Goal: Transaction & Acquisition: Purchase product/service

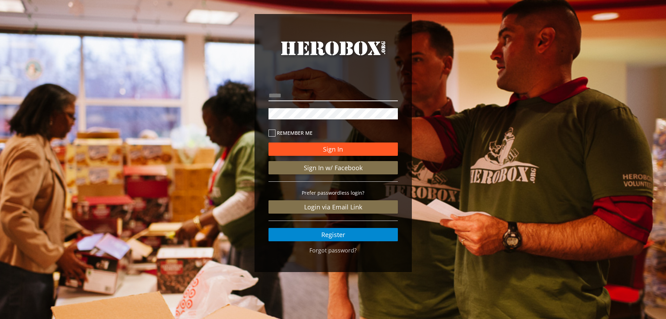
type input "**********"
click at [330, 150] on button "Sign In" at bounding box center [333, 148] width 129 height 13
click at [338, 150] on button "Sign In" at bounding box center [333, 148] width 129 height 13
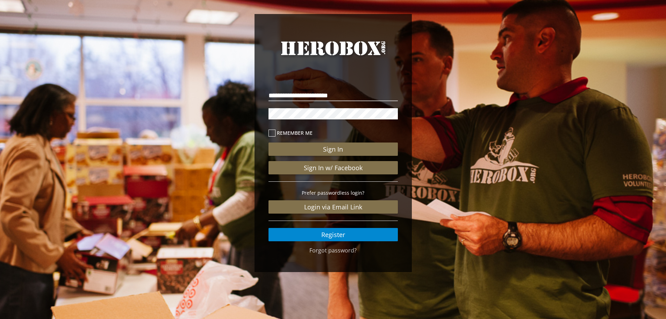
click at [271, 133] on icon at bounding box center [272, 132] width 7 height 7
click at [333, 148] on button "Sign In" at bounding box center [333, 148] width 129 height 13
click at [351, 102] on p "**********" at bounding box center [333, 95] width 129 height 15
click at [250, 108] on div "**********" at bounding box center [333, 144] width 666 height 289
click at [383, 121] on p at bounding box center [333, 113] width 129 height 15
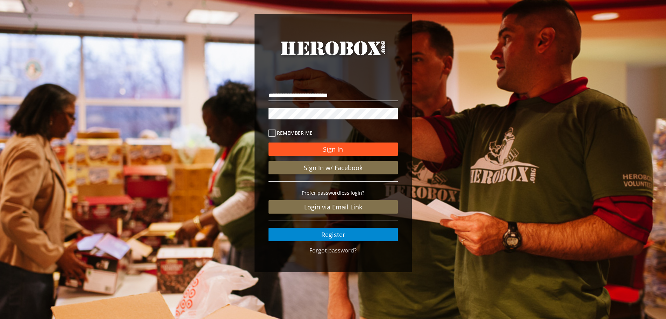
click at [330, 152] on button "Sign In" at bounding box center [333, 148] width 129 height 13
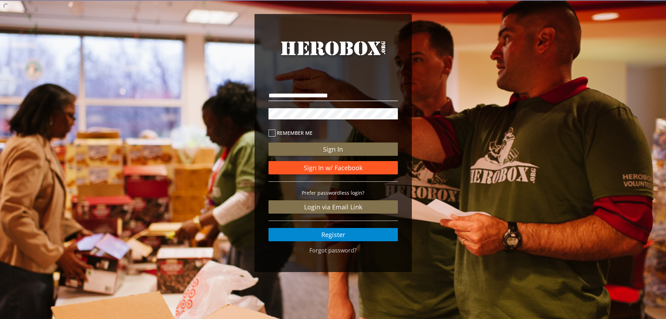
click at [331, 168] on link "Sign In w/ Facebook" at bounding box center [333, 167] width 129 height 13
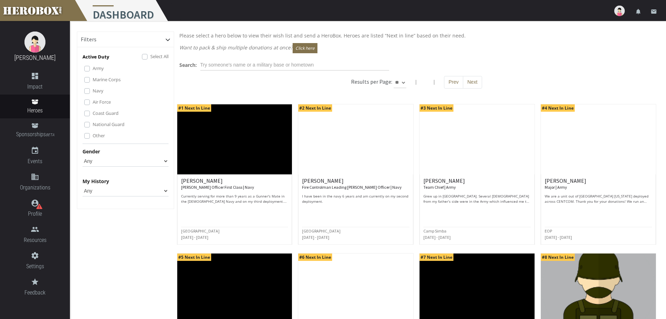
click at [150, 56] on label "Select All" at bounding box center [159, 56] width 18 height 8
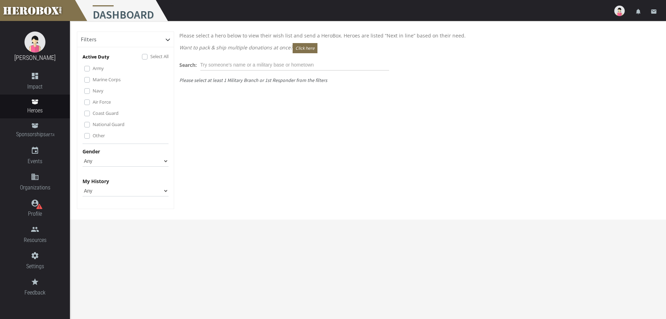
click at [92, 69] on div "Army" at bounding box center [126, 68] width 84 height 8
click at [93, 69] on label "Army" at bounding box center [98, 68] width 11 height 8
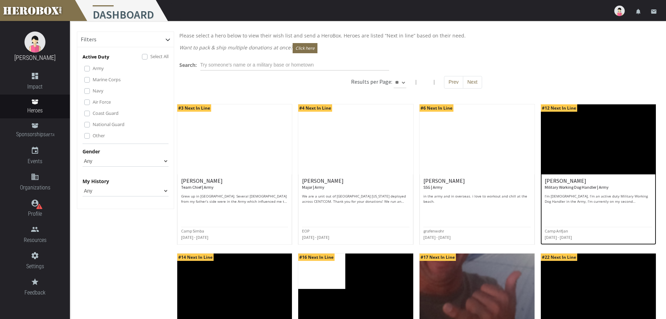
click at [582, 200] on p "I’m [DEMOGRAPHIC_DATA], I’m an active duty Military Working Dog Handler in the …" at bounding box center [598, 198] width 107 height 10
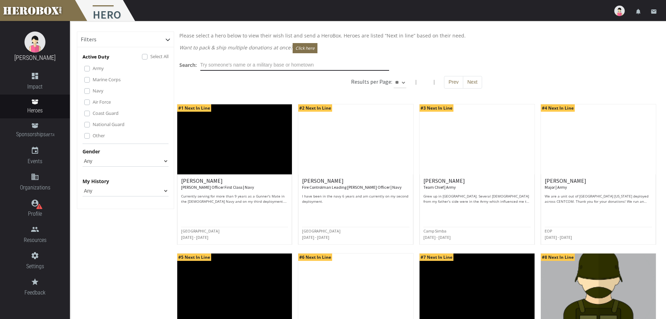
click at [269, 64] on input "text" at bounding box center [294, 64] width 189 height 11
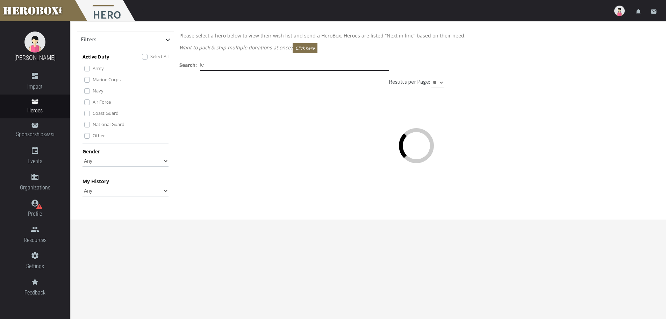
type input "l"
type input "s"
type input "h"
type input "p"
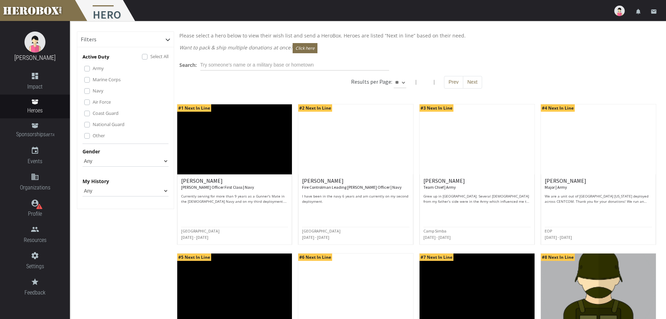
click at [150, 57] on label "Select All" at bounding box center [159, 56] width 18 height 8
click at [104, 68] on label "Army" at bounding box center [98, 68] width 11 height 8
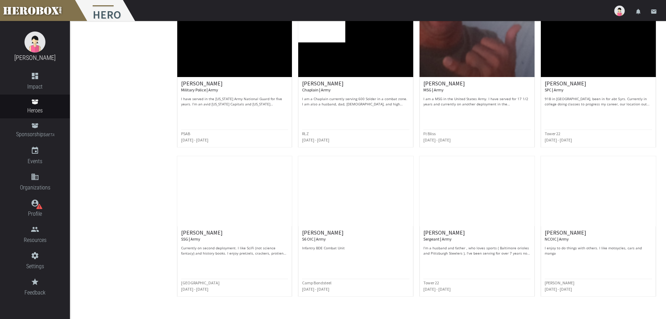
scroll to position [269, 0]
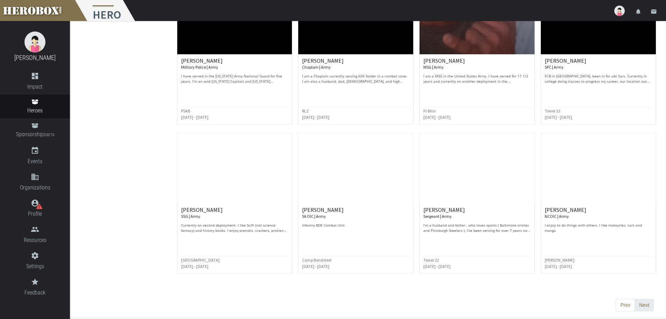
click at [644, 303] on button "Next" at bounding box center [644, 305] width 19 height 13
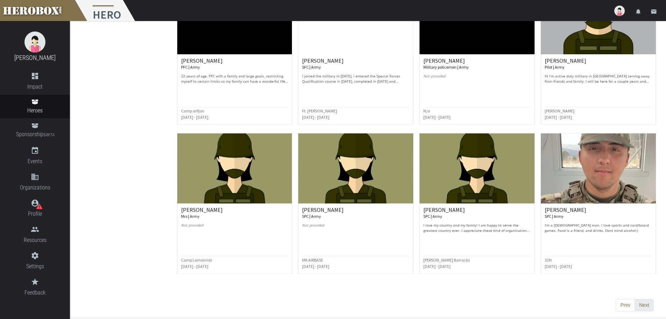
click at [649, 305] on button "Next" at bounding box center [644, 305] width 19 height 13
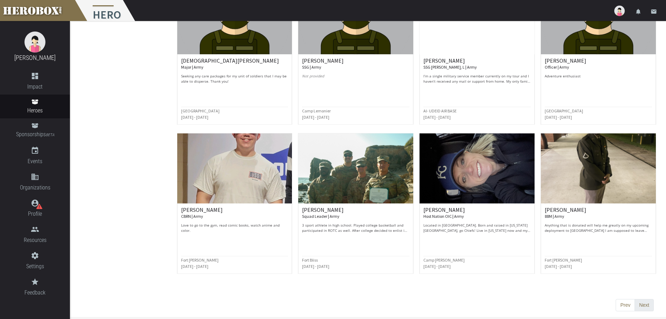
click at [646, 307] on button "Next" at bounding box center [644, 305] width 19 height 13
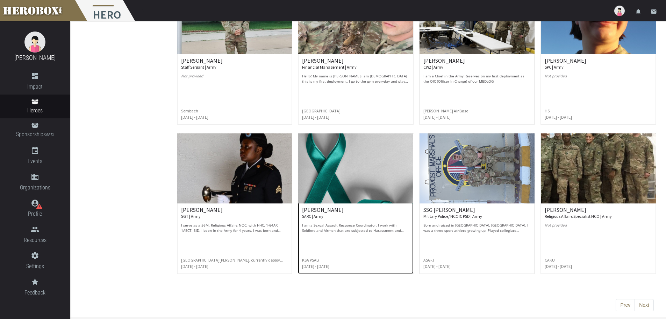
click at [354, 225] on p "I am a Sexual Assault Response Coordinator. I work with Soldiers and Airmen tha…" at bounding box center [355, 227] width 107 height 10
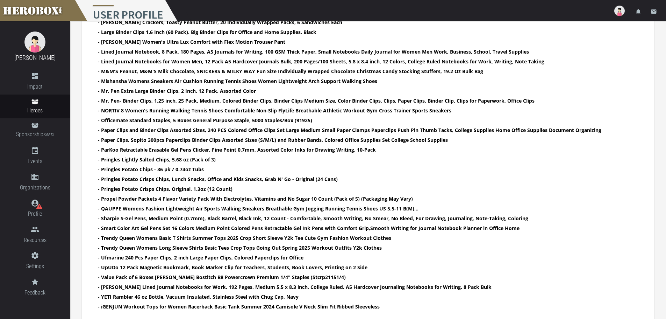
scroll to position [544, 0]
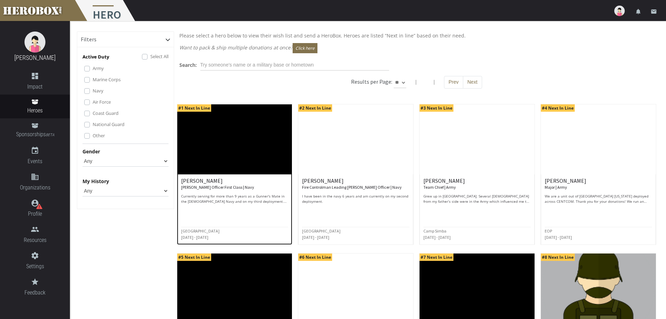
click at [191, 191] on div "[PERSON_NAME] Officer First Class | Navy Currently serving for more than 9 year…" at bounding box center [234, 191] width 107 height 26
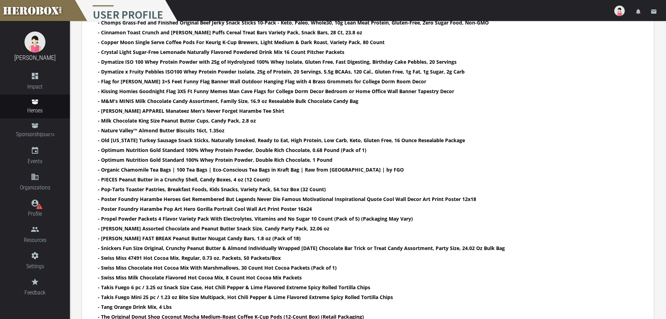
scroll to position [350, 0]
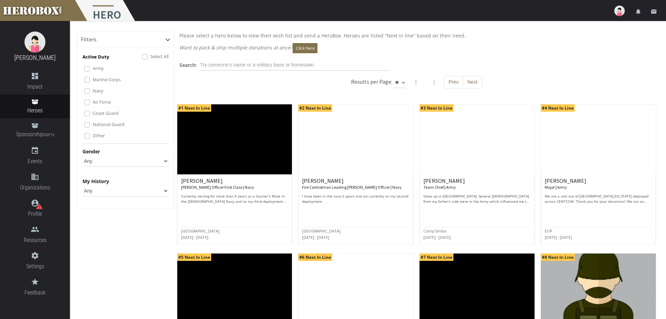
click at [97, 189] on select "Any None Pending Donations Sponsored" at bounding box center [126, 190] width 86 height 11
click at [150, 57] on label "Select All" at bounding box center [159, 56] width 18 height 8
click at [96, 67] on label "Army" at bounding box center [98, 68] width 11 height 8
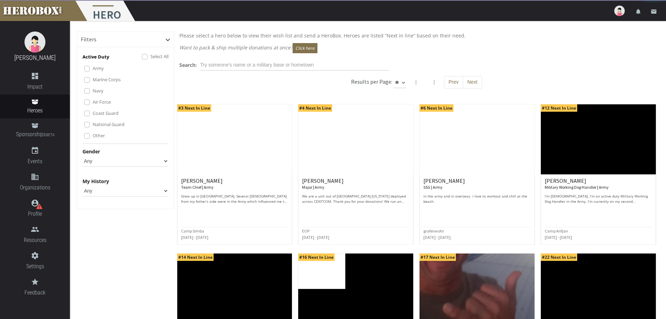
click at [100, 160] on select "Any [DEMOGRAPHIC_DATA] [DEMOGRAPHIC_DATA]" at bounding box center [126, 160] width 86 height 11
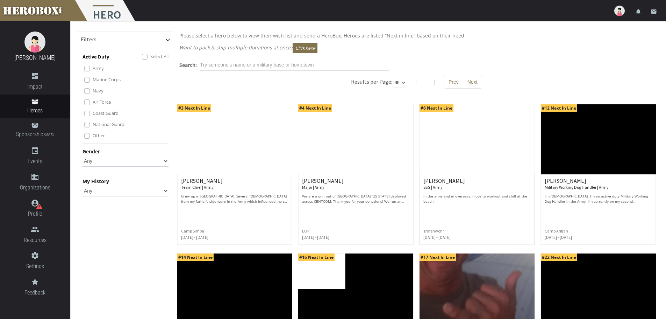
select select "[DEMOGRAPHIC_DATA]"
click at [83, 155] on select "Any [DEMOGRAPHIC_DATA] [DEMOGRAPHIC_DATA]" at bounding box center [126, 160] width 86 height 11
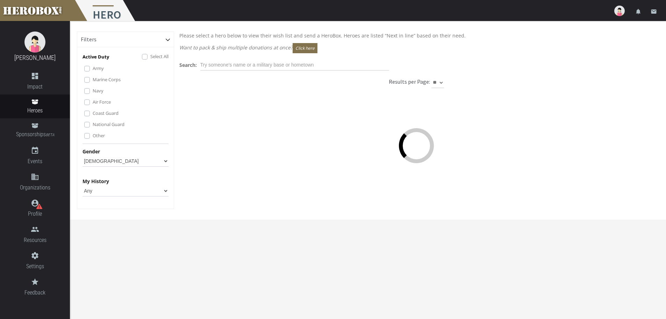
click at [103, 192] on select "Any None Pending Donations Sponsored" at bounding box center [126, 190] width 86 height 11
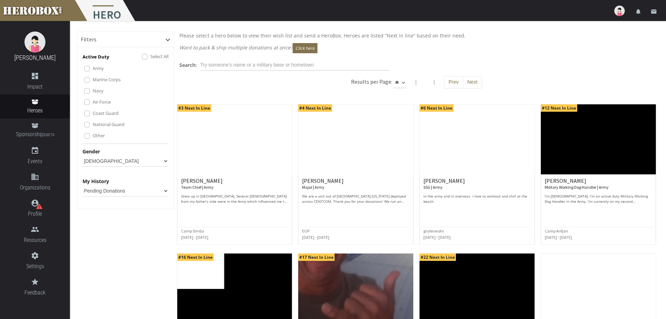
click at [83, 185] on select "Any None Pending Donations Sponsored" at bounding box center [126, 190] width 86 height 11
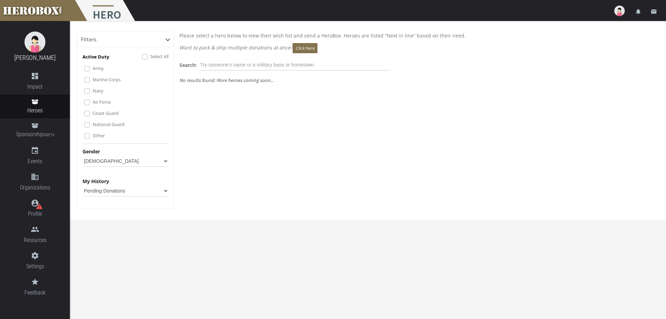
click at [109, 195] on select "Any None Pending Donations Sponsored" at bounding box center [126, 190] width 86 height 11
click at [83, 185] on select "Any None Pending Donations Sponsored" at bounding box center [126, 190] width 86 height 11
click at [105, 192] on select "Any None Pending Donations Sponsored" at bounding box center [126, 190] width 86 height 11
select select "None"
click at [83, 185] on select "Any None Pending Donations Sponsored" at bounding box center [126, 190] width 86 height 11
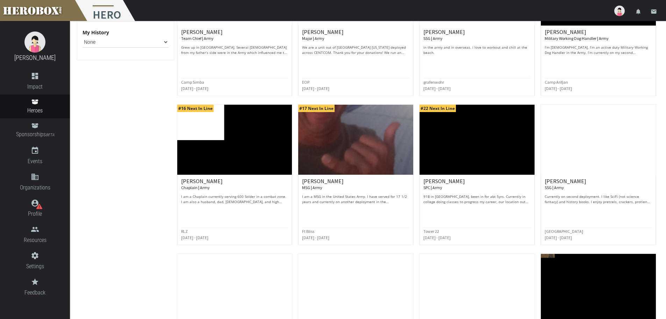
scroll to position [175, 0]
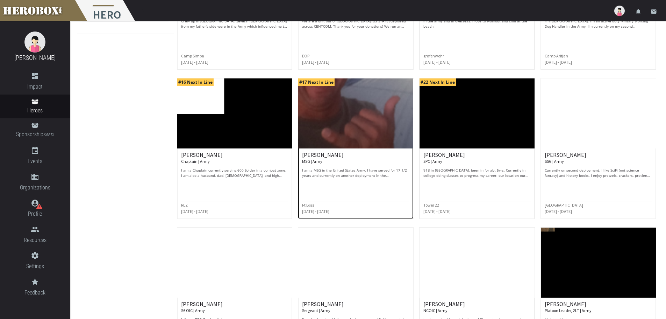
click at [384, 173] on p "I am a MSG in the United States Army. I have served for 17 1/2 years and curren…" at bounding box center [355, 173] width 107 height 10
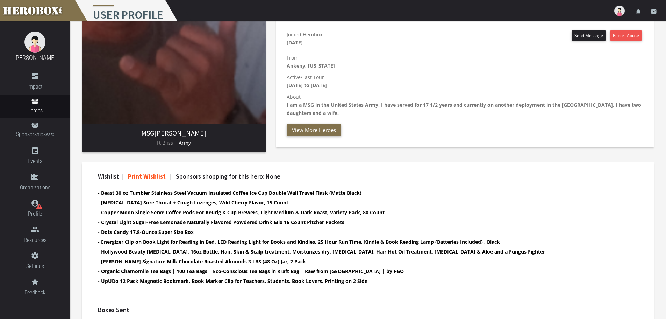
scroll to position [105, 0]
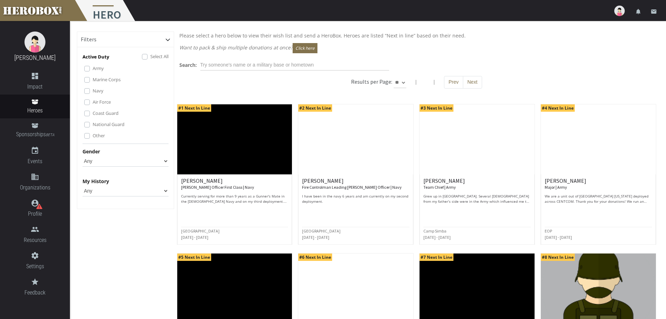
click at [150, 56] on label "Select All" at bounding box center [159, 56] width 18 height 8
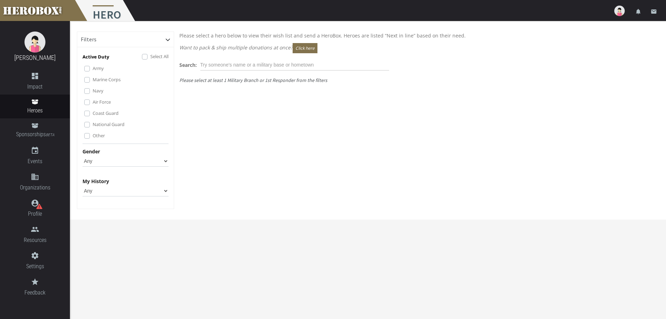
click at [102, 81] on label "Marine Corps" at bounding box center [107, 80] width 28 height 8
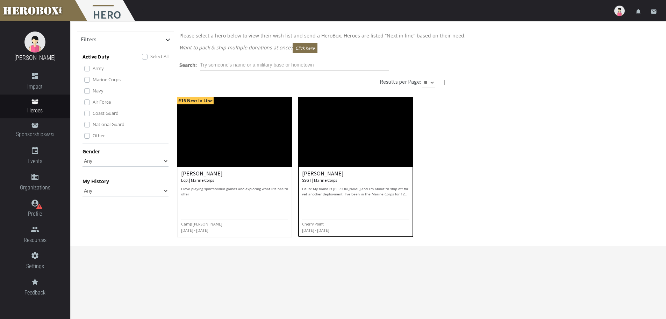
click at [336, 193] on p "Hello! My name is [PERSON_NAME] and I’m about to ship off for yet another deplo…" at bounding box center [355, 191] width 107 height 10
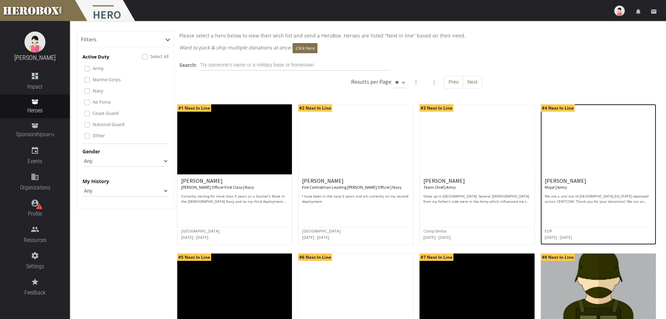
click at [602, 198] on p "We are a unit out of [GEOGRAPHIC_DATA] [US_STATE] deployed across CENTCOM. Than…" at bounding box center [598, 198] width 107 height 10
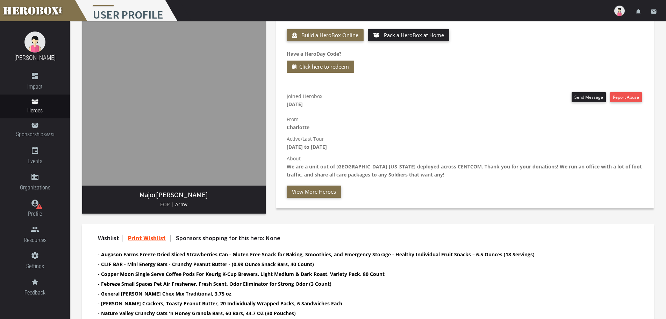
scroll to position [70, 0]
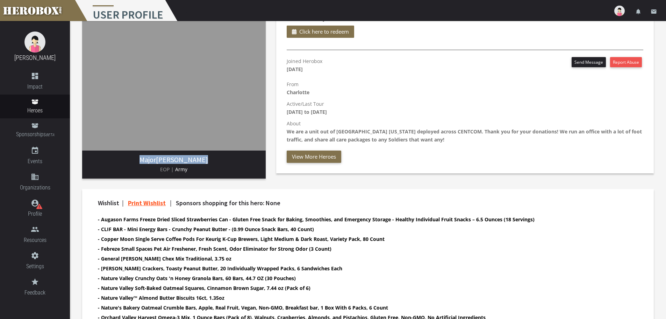
drag, startPoint x: 203, startPoint y: 160, endPoint x: 147, endPoint y: 163, distance: 56.4
click at [147, 163] on h3 "Major [PERSON_NAME]" at bounding box center [174, 160] width 172 height 8
copy h3 "Major [PERSON_NAME]"
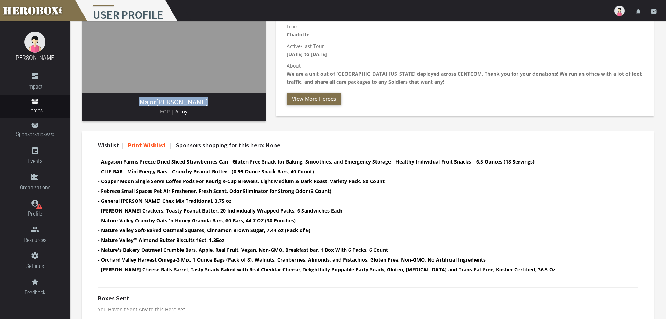
scroll to position [138, 0]
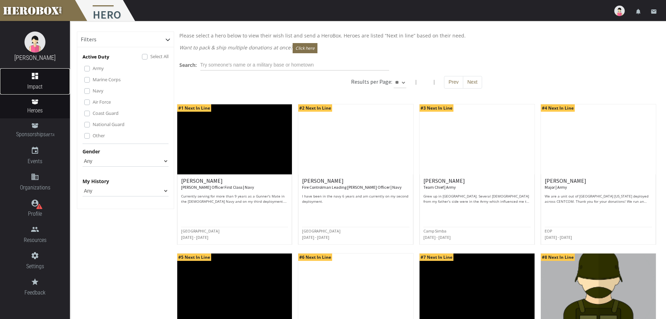
click at [35, 77] on icon "dashboard" at bounding box center [35, 76] width 70 height 8
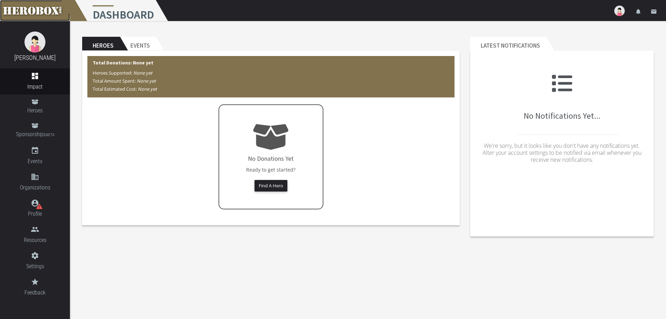
click at [37, 9] on link at bounding box center [35, 10] width 70 height 21
